Goal: Task Accomplishment & Management: Use online tool/utility

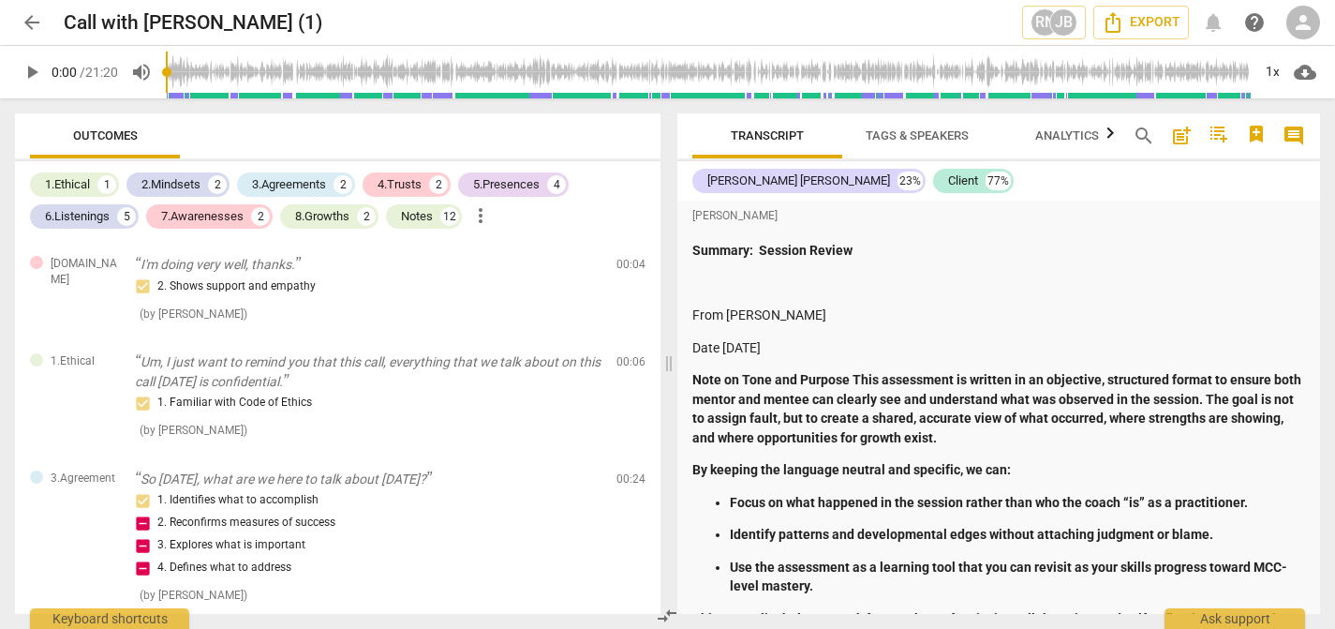
click at [34, 22] on span "arrow_back" at bounding box center [32, 22] width 22 height 22
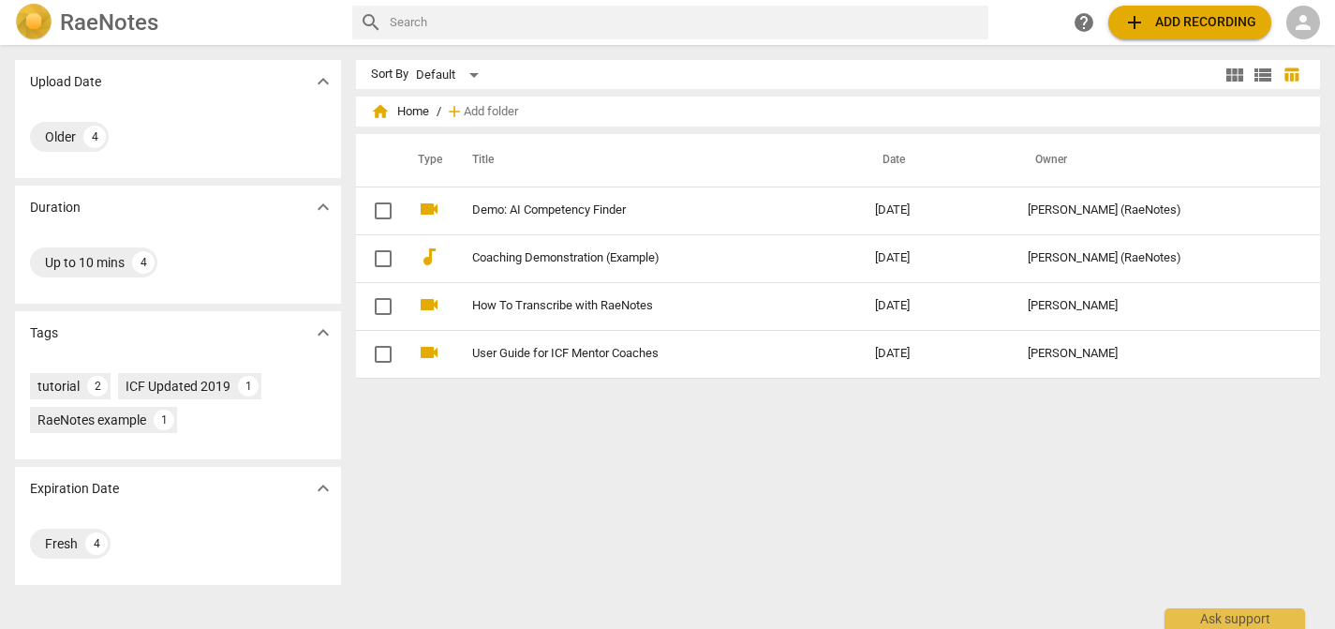
click at [1156, 11] on span "add Add recording" at bounding box center [1189, 22] width 133 height 22
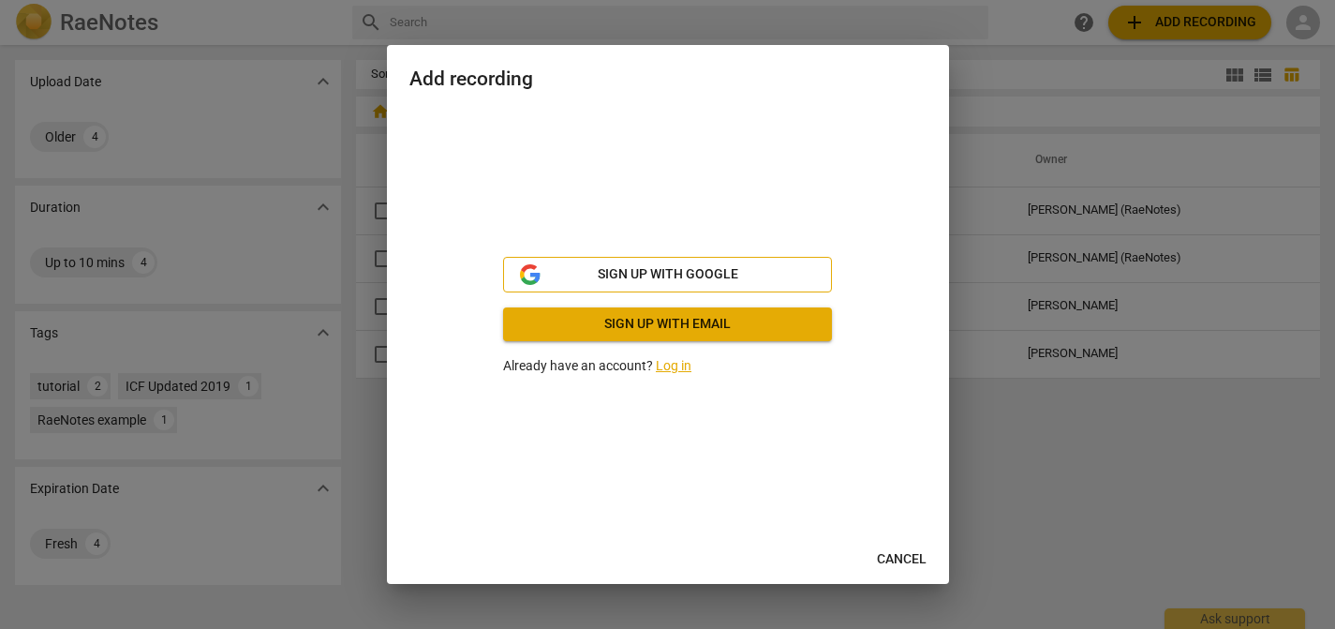
click at [685, 276] on span "Sign up with Google" at bounding box center [668, 274] width 141 height 19
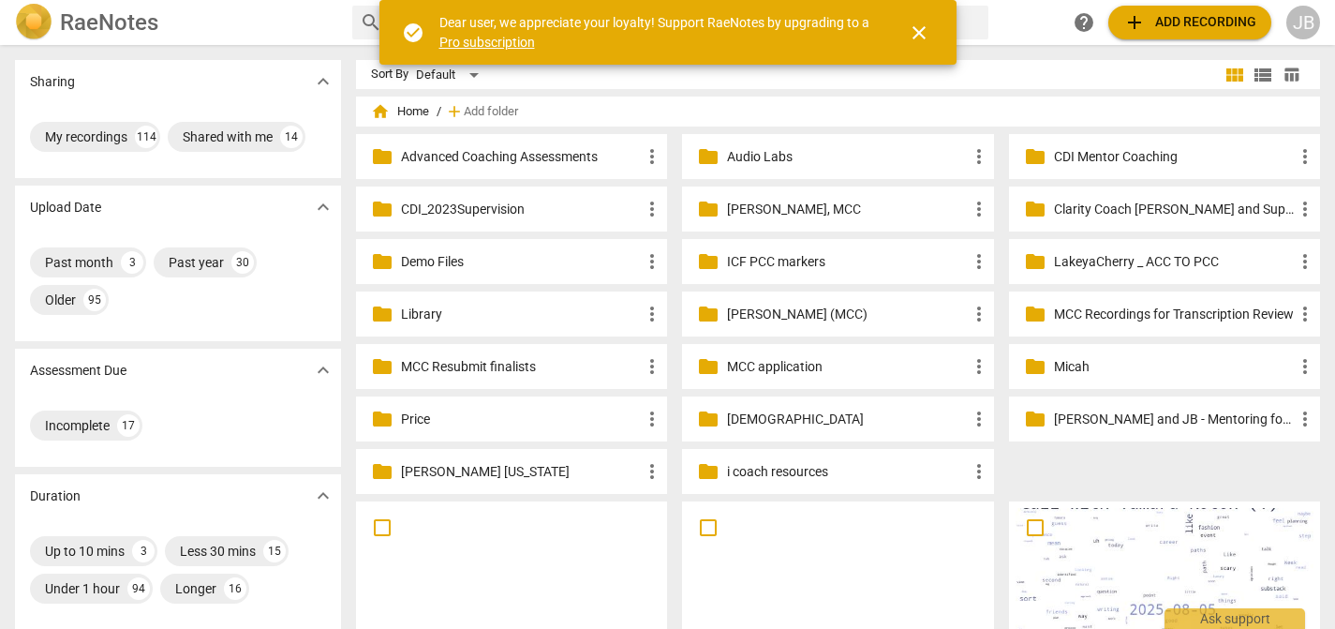
click at [1136, 27] on span "add" at bounding box center [1134, 22] width 22 height 22
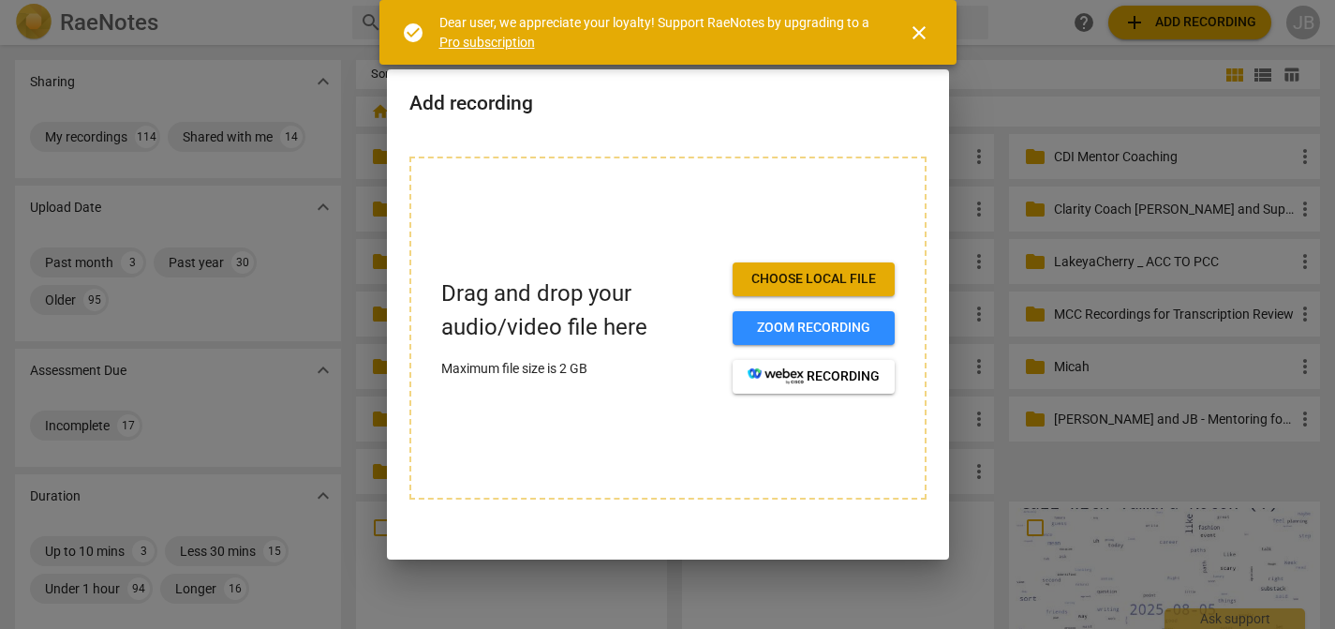
click at [765, 283] on span "Choose local file" at bounding box center [814, 279] width 132 height 19
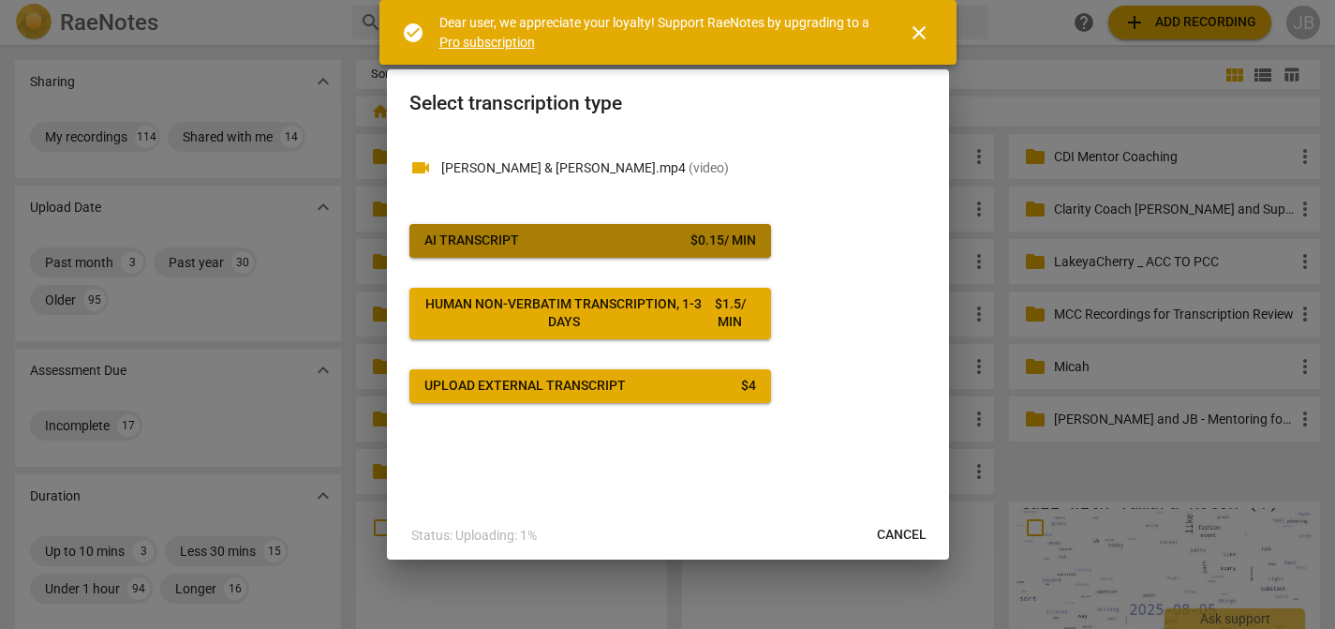
click at [676, 235] on span "AI Transcript $ 0.15 / min" at bounding box center [590, 240] width 332 height 19
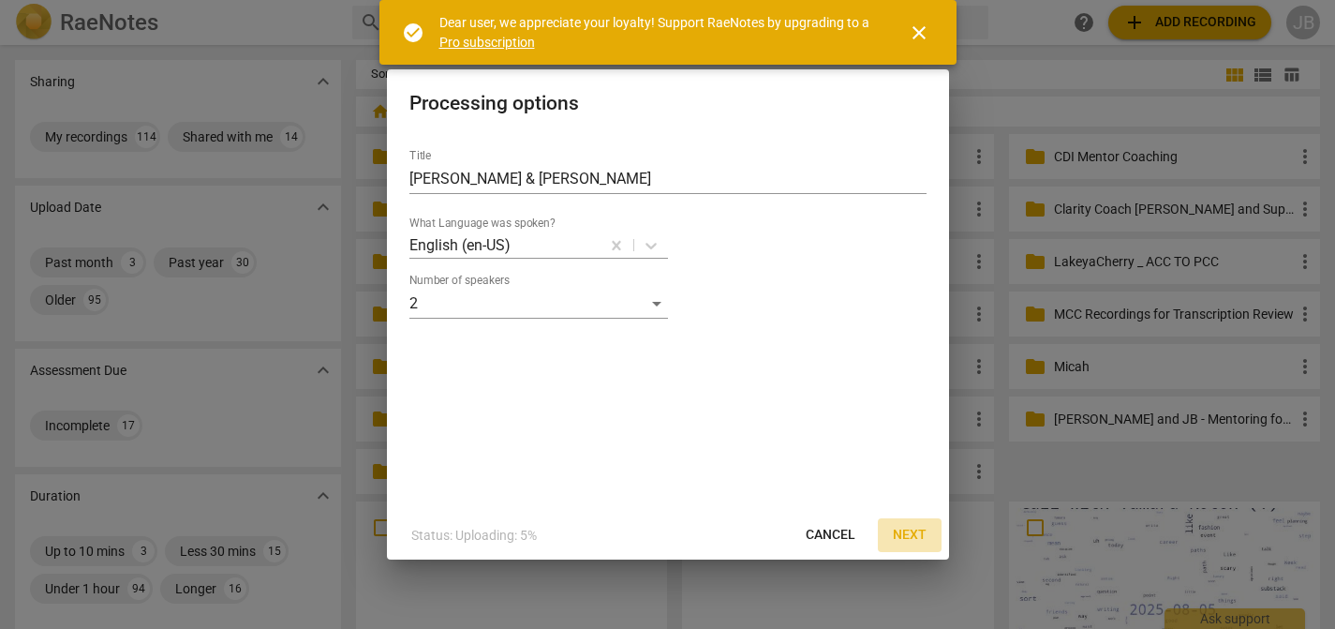
click at [900, 534] on span "Next" at bounding box center [910, 535] width 34 height 19
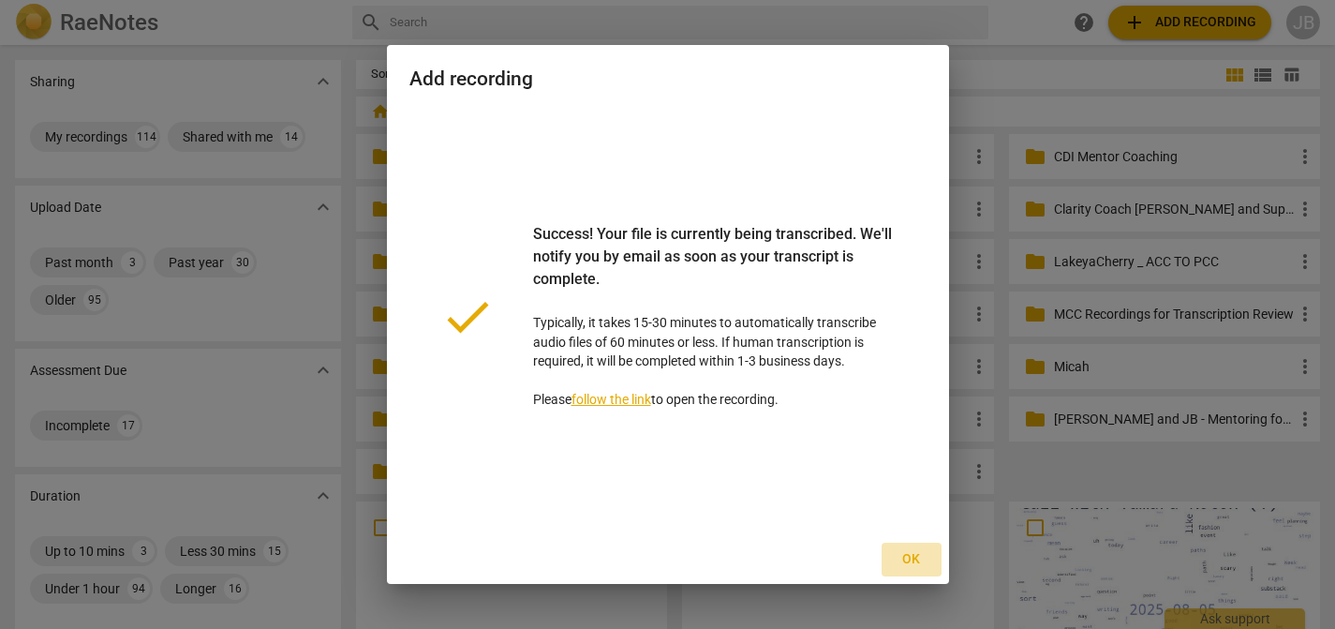
click at [907, 563] on span "Ok" at bounding box center [912, 559] width 30 height 19
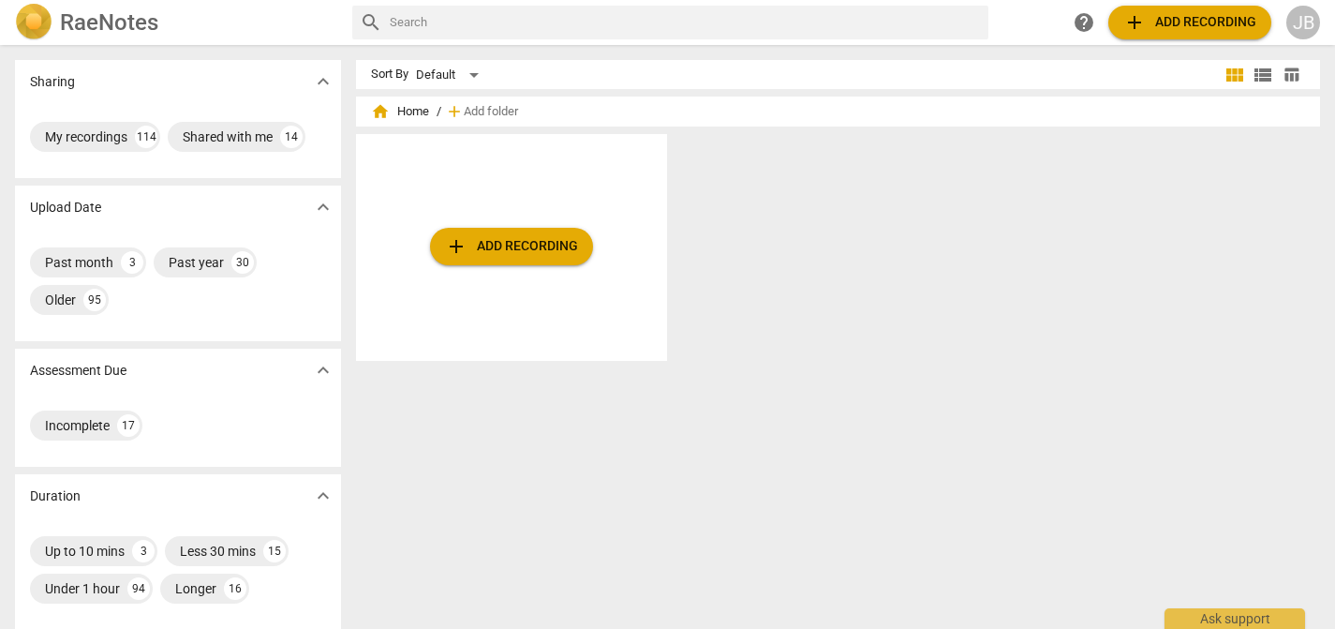
click at [1295, 31] on div "JB" at bounding box center [1303, 23] width 34 height 34
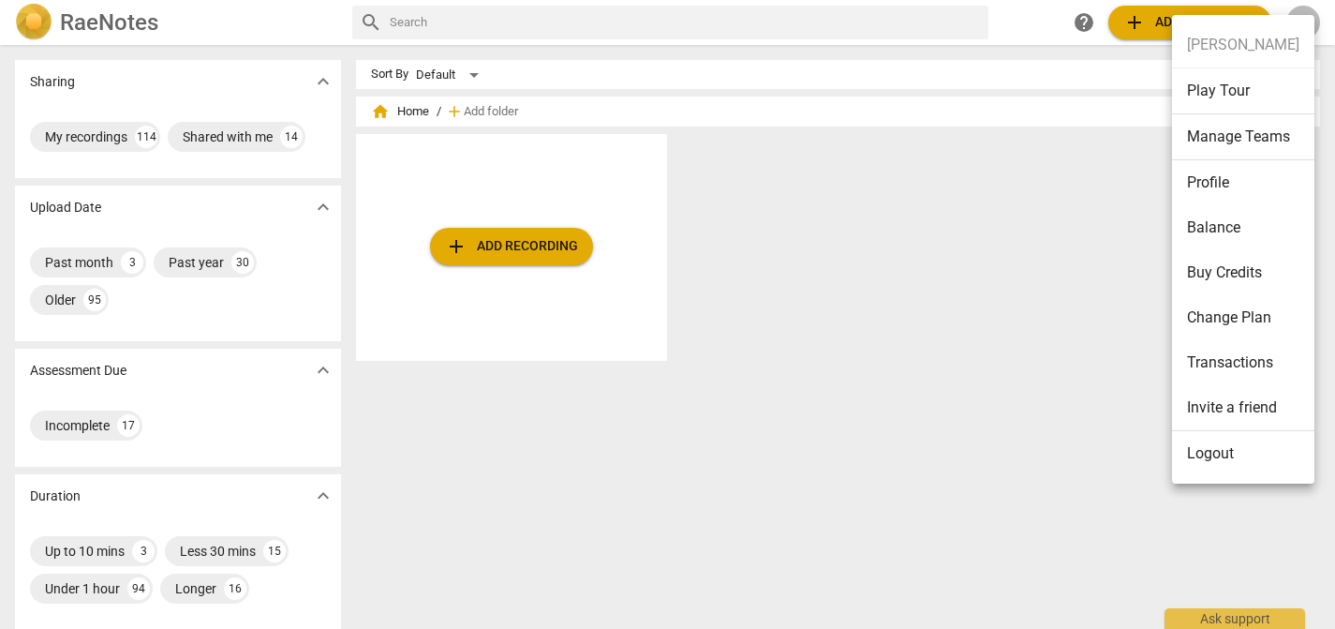
click at [116, 138] on div at bounding box center [667, 314] width 1335 height 629
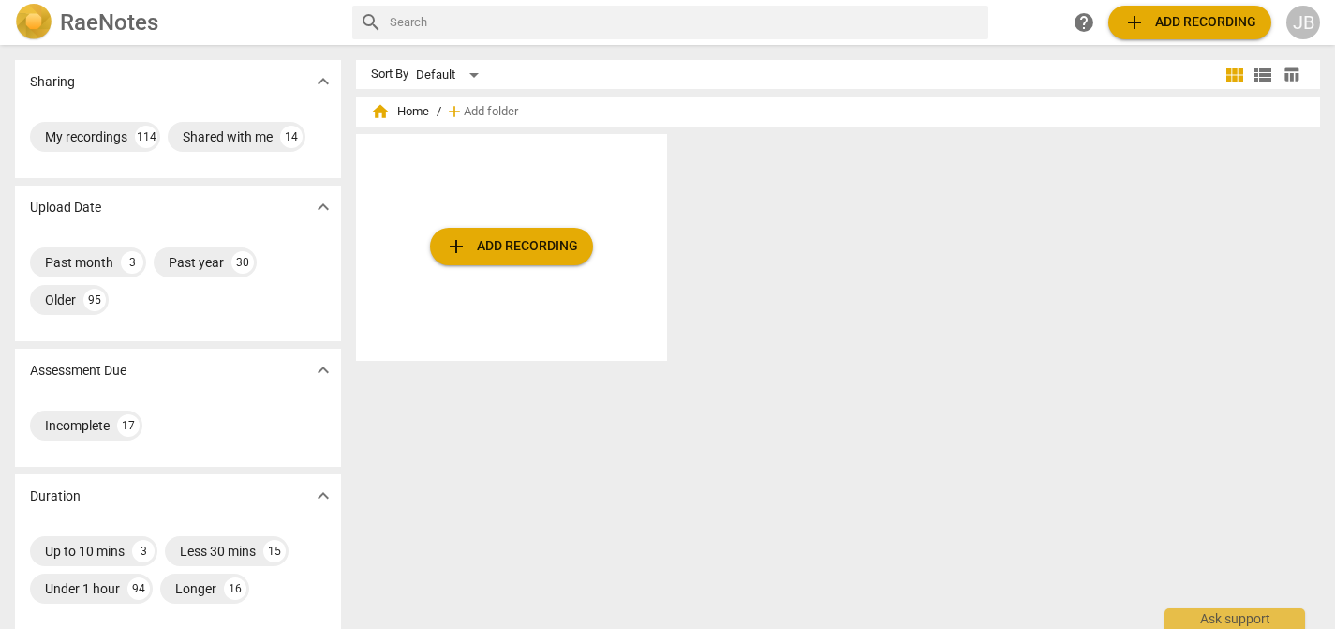
click at [403, 122] on div "home Home / add Add folder" at bounding box center [838, 111] width 934 height 30
click at [403, 113] on span "home Home" at bounding box center [400, 111] width 58 height 19
click at [797, 276] on div "add Add recording" at bounding box center [845, 255] width 979 height 242
click at [417, 115] on span "home Home" at bounding box center [400, 111] width 58 height 19
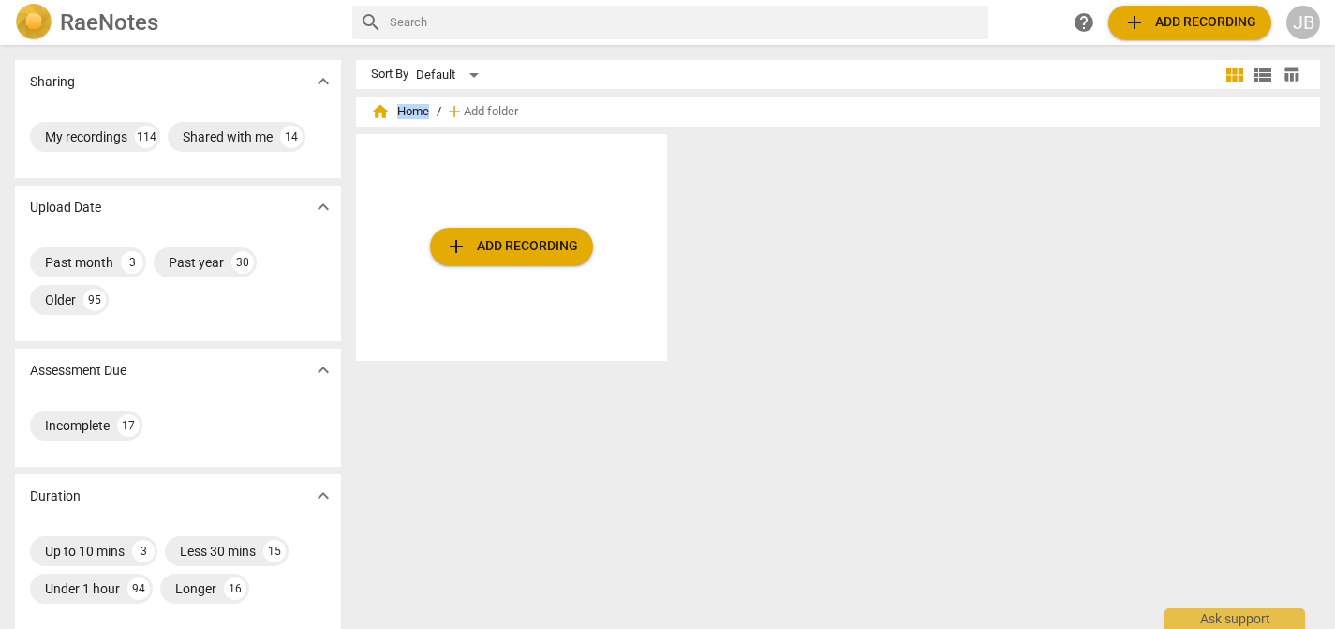
click at [411, 116] on span "home Home" at bounding box center [400, 111] width 58 height 19
click at [1300, 22] on div "JB" at bounding box center [1303, 23] width 34 height 34
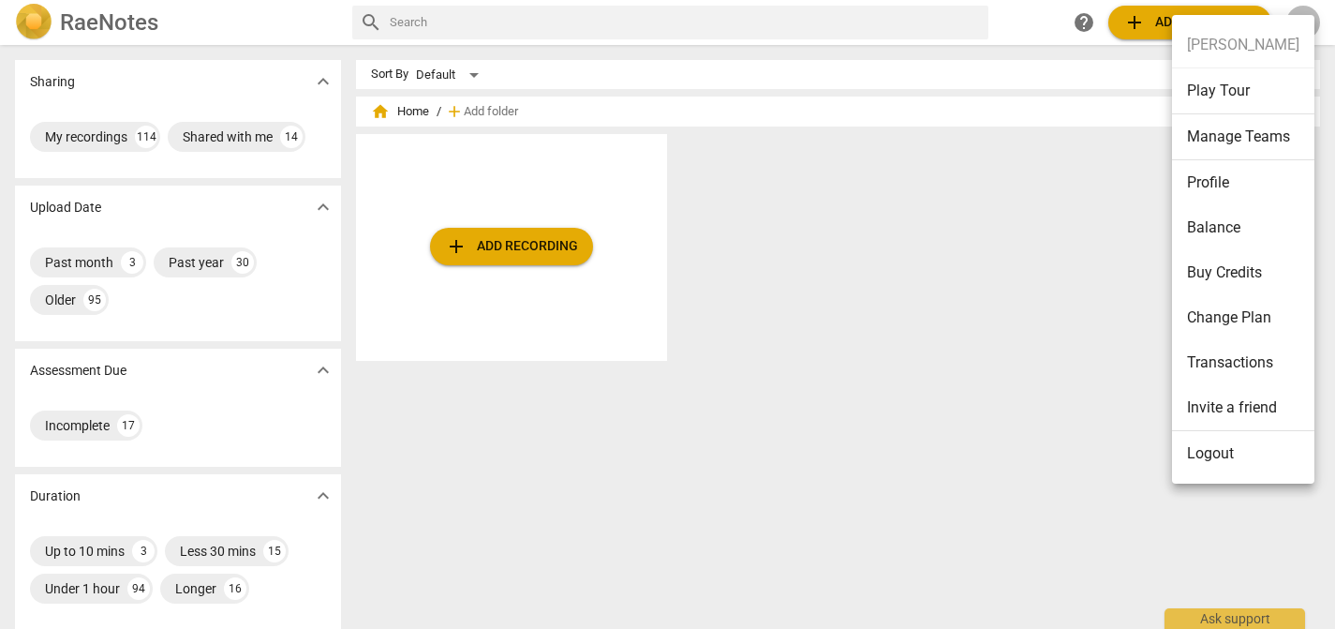
click at [854, 384] on div at bounding box center [667, 314] width 1335 height 629
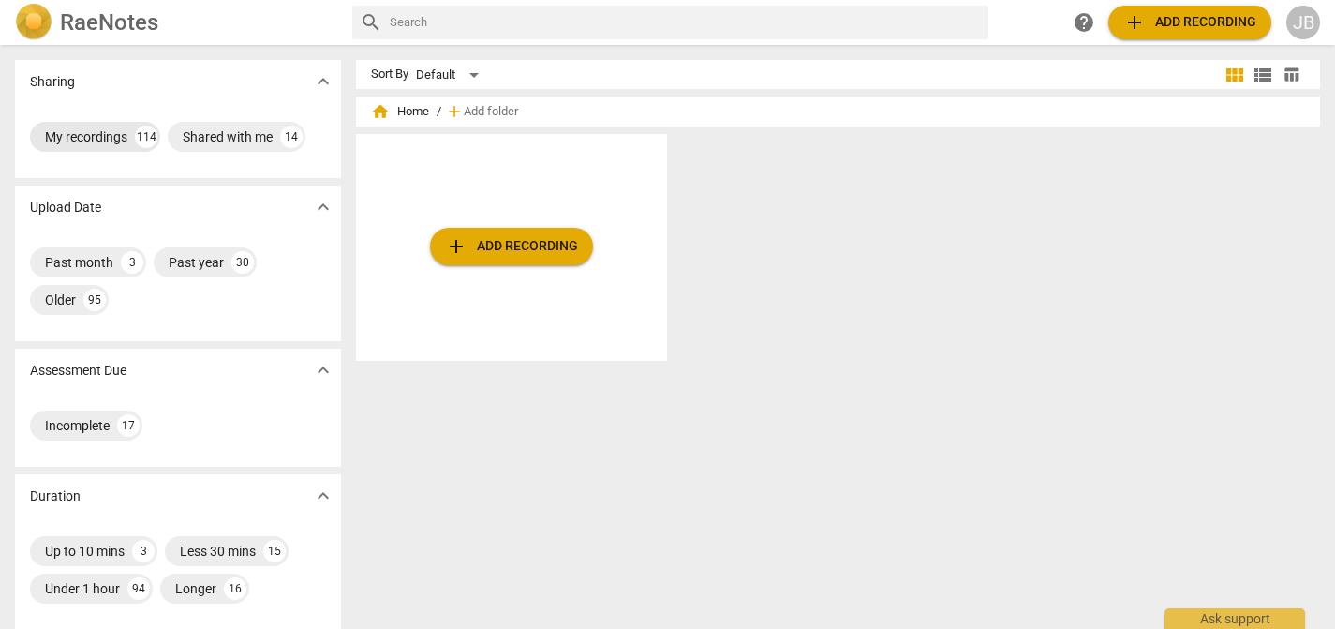
click at [103, 136] on div "My recordings" at bounding box center [86, 136] width 82 height 19
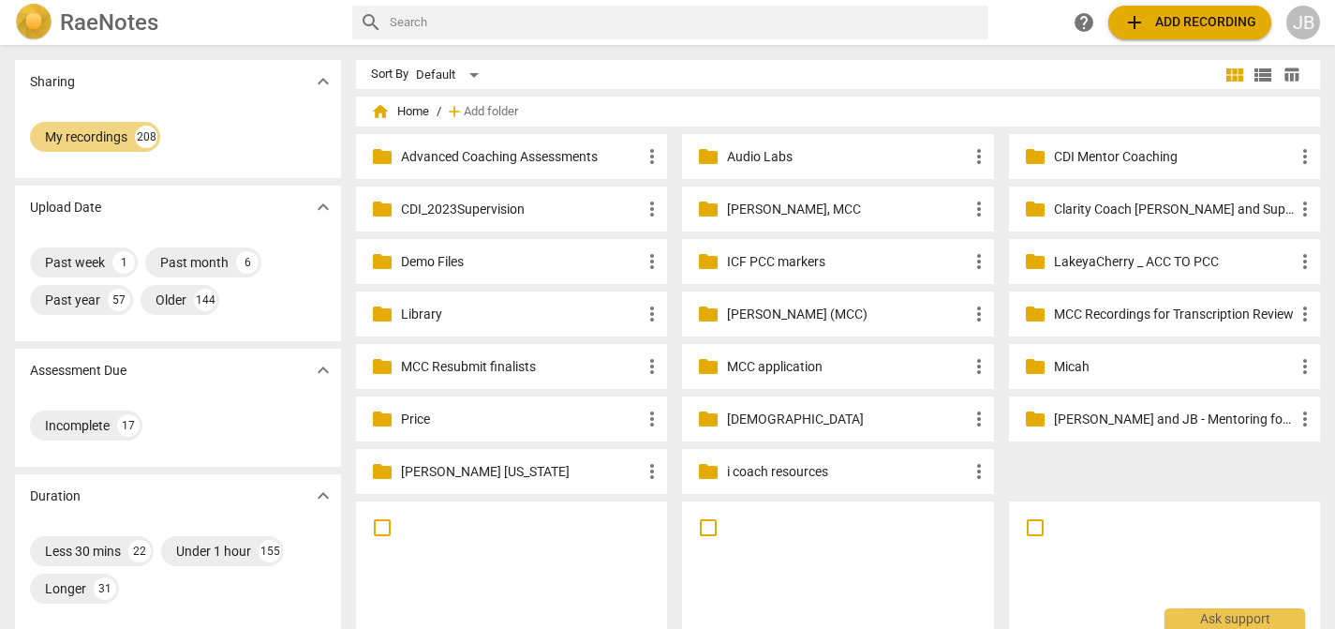
scroll to position [388, 0]
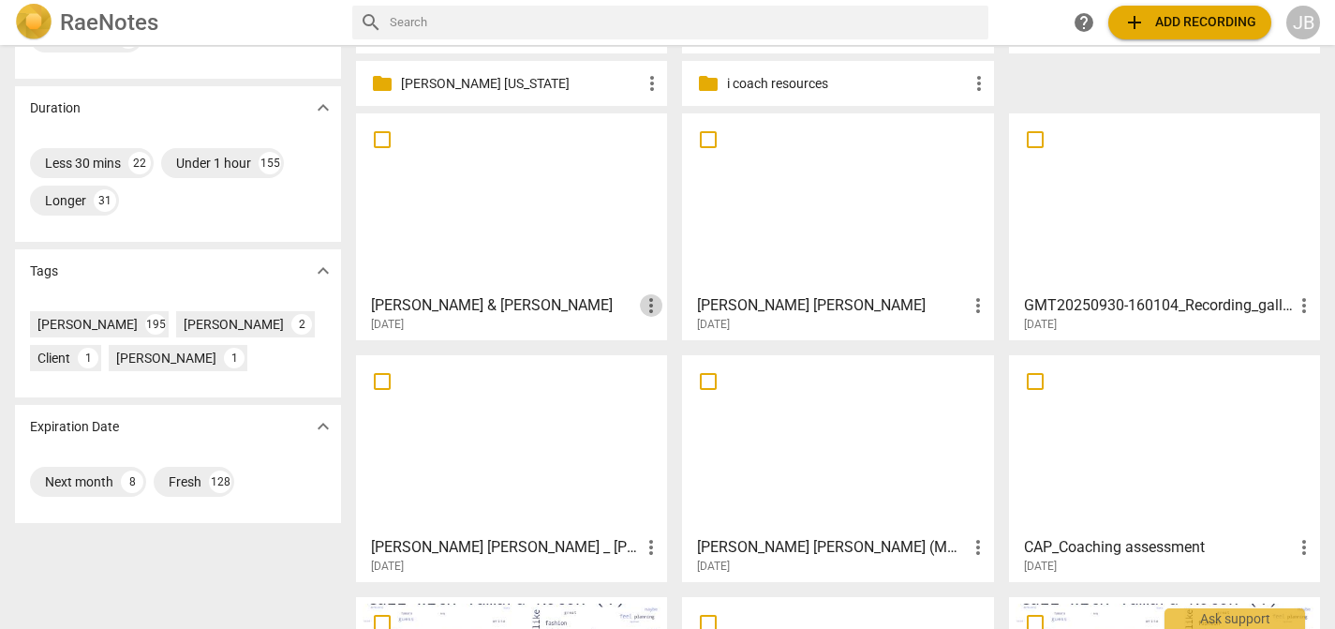
click at [640, 306] on span "more_vert" at bounding box center [651, 305] width 22 height 22
click at [589, 258] on div at bounding box center [667, 314] width 1335 height 629
click at [573, 240] on div at bounding box center [512, 203] width 298 height 166
click at [573, 0] on html "RaeNotes search help add Add recording JB Sharing expand_more My recordings 208…" at bounding box center [667, 0] width 1335 height 0
